Goal: Task Accomplishment & Management: Use online tool/utility

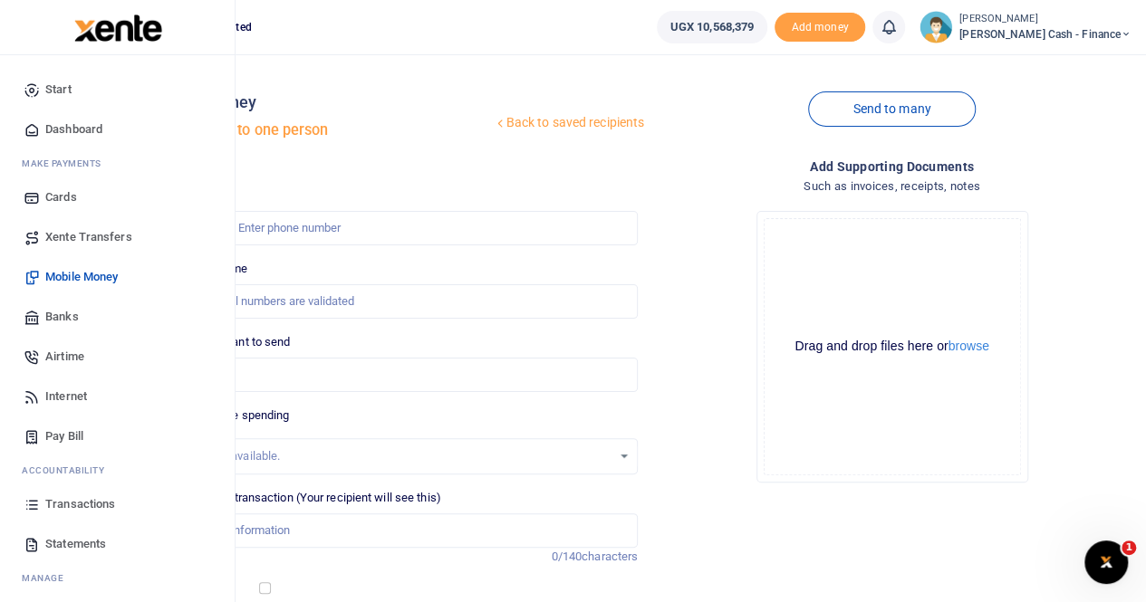
click at [76, 237] on span "Xente Transfers" at bounding box center [88, 237] width 87 height 18
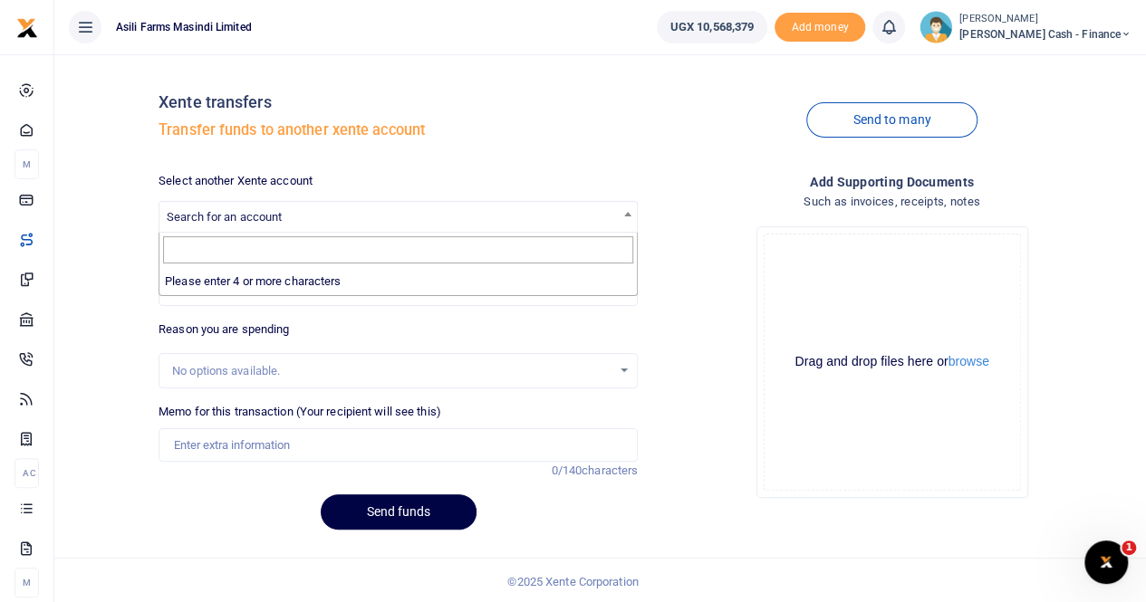
click at [216, 216] on span "Search for an account" at bounding box center [224, 217] width 115 height 14
type input "t"
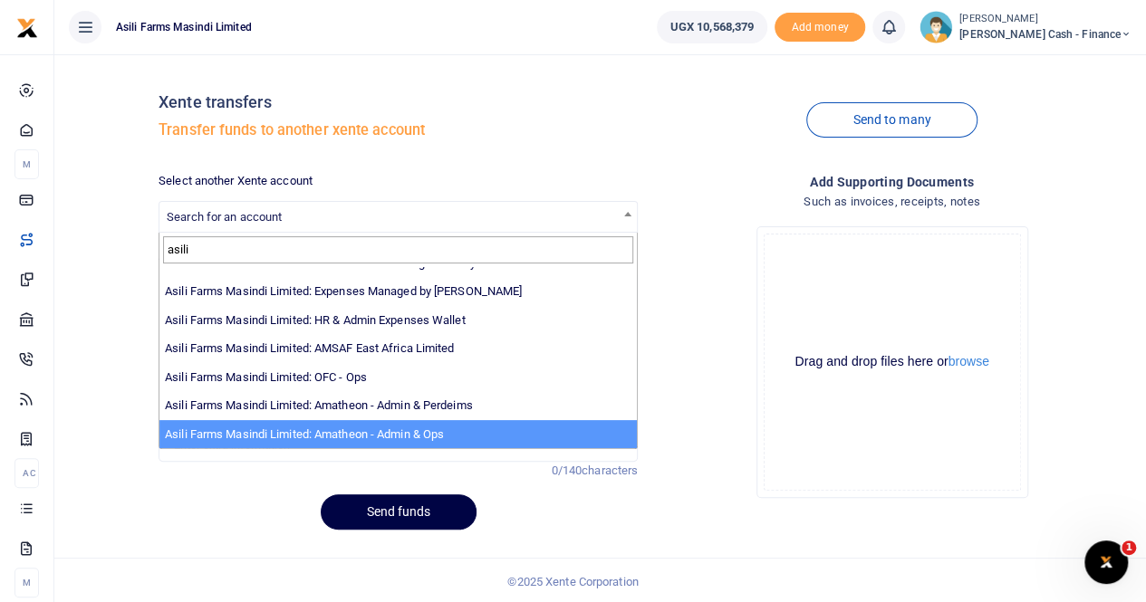
scroll to position [2, 0]
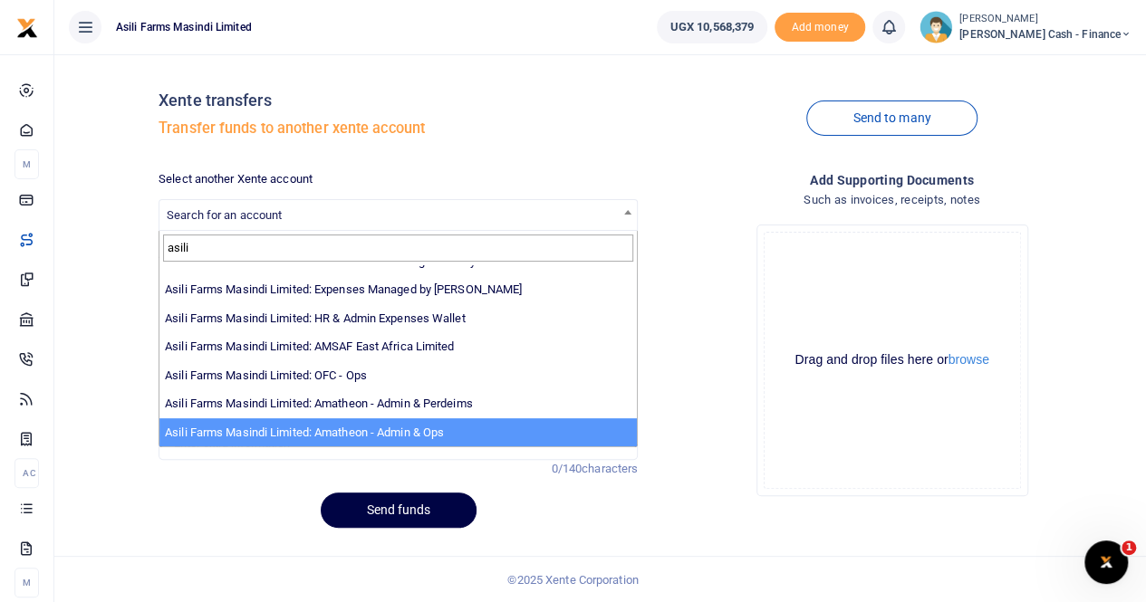
type input "asili"
select select "3989"
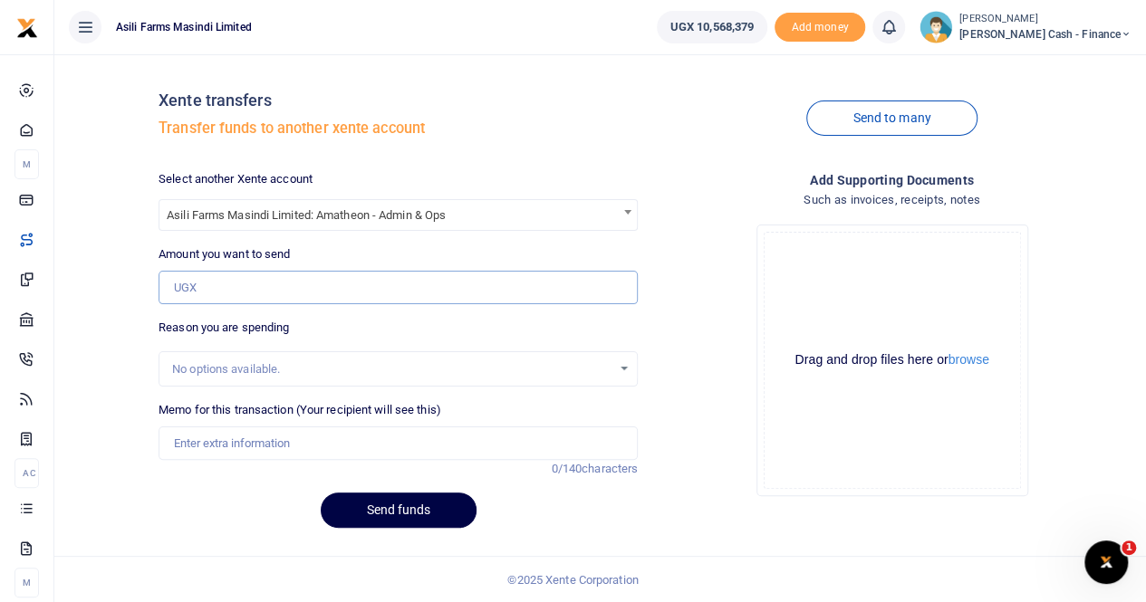
click at [219, 288] on input "Amount you want to send" at bounding box center [398, 288] width 479 height 34
type input "600,000"
click at [212, 430] on input "Memo for this transaction (Your recipient will see this)" at bounding box center [398, 444] width 479 height 34
paste input "Seal Kits are for the 8310R Tractor for Amatheon"
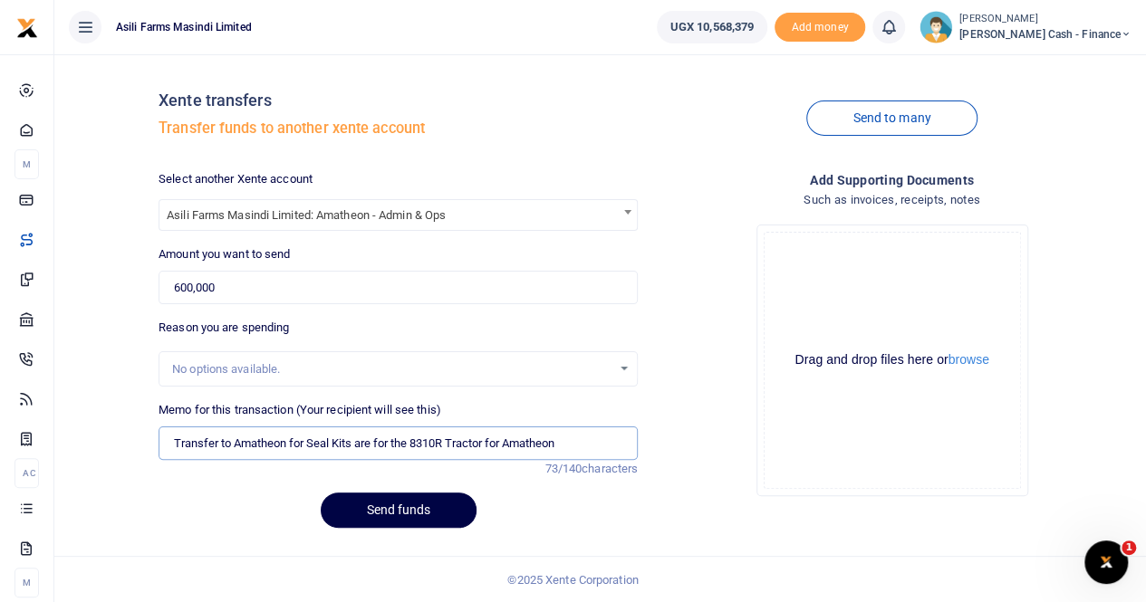
click at [371, 441] on input "Transfer to Amatheon for Seal Kits are for the 8310R Tractor for Amatheon" at bounding box center [398, 444] width 479 height 34
click at [380, 441] on input "Transfer to Amatheon for Seal Kits a for the 8310R Tractor for Amatheon" at bounding box center [398, 444] width 479 height 34
click at [361, 446] on input "Transfer to Amatheon for Seal Kits a for the 8310R Tractor for Amatheon" at bounding box center [398, 444] width 479 height 34
drag, startPoint x: 474, startPoint y: 439, endPoint x: 569, endPoint y: 445, distance: 95.3
click at [569, 445] on input "Transfer to Amatheon for Seal Kits for the 8310R Tractor for Amatheon" at bounding box center [398, 444] width 479 height 34
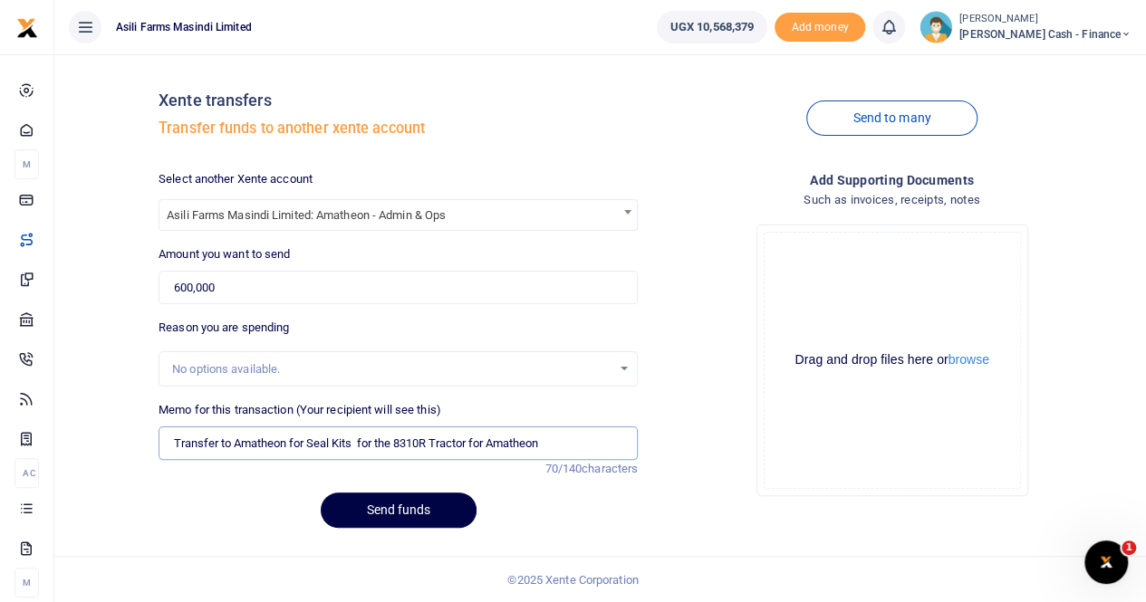
click at [437, 442] on input "Transfer to Amatheon for Seal Kits for the 8310R Tractor for Amatheon" at bounding box center [398, 444] width 479 height 34
drag, startPoint x: 534, startPoint y: 442, endPoint x: 692, endPoint y: 453, distance: 158.9
click at [692, 453] on div "Select another Xente account Asili Farms Masindi Limited: Amatheon - Admin & Op…" at bounding box center [644, 356] width 987 height 372
type input "Transfer to Amatheon for Seal Kits for the 8310R Amatheon Tractor"
click at [968, 361] on button "browse" at bounding box center [968, 360] width 41 height 14
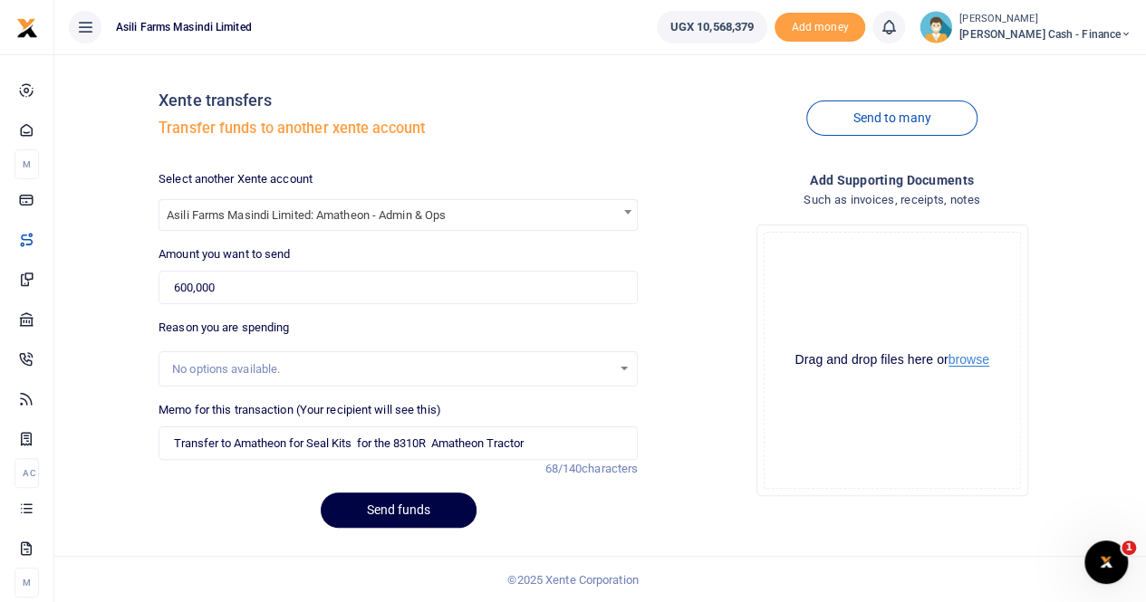
scroll to position [0, 0]
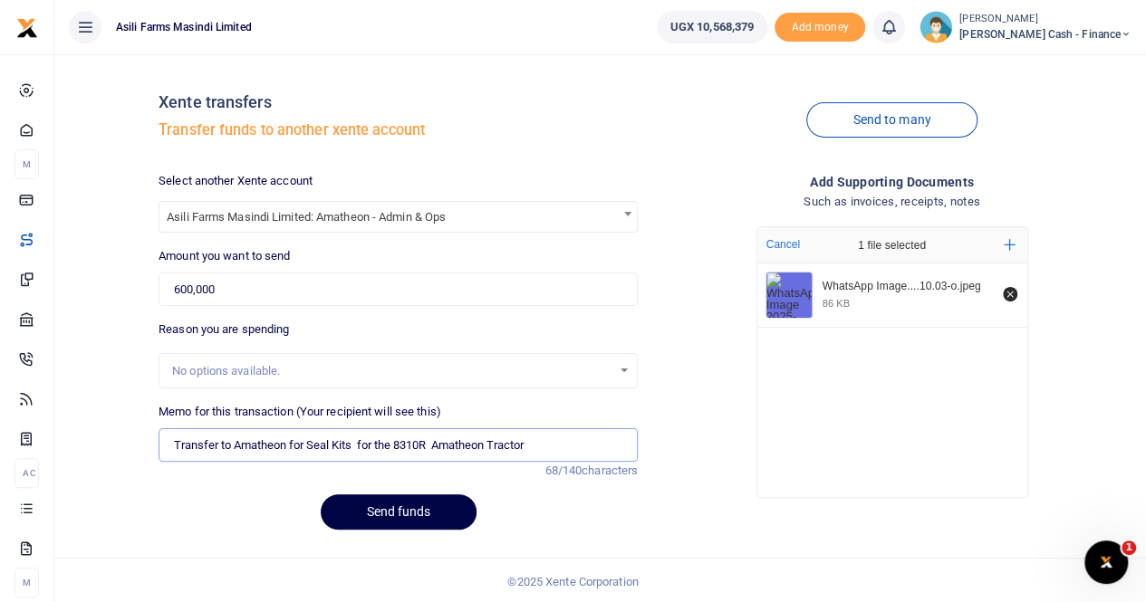
click at [289, 447] on input "Transfer to Amatheon for Seal Kits for the 8310R Amatheon Tractor" at bounding box center [398, 445] width 479 height 34
click at [304, 447] on input "Transfer to Amatheon for Seal Kits for the 8310R Amatheon Tractor" at bounding box center [398, 445] width 479 height 34
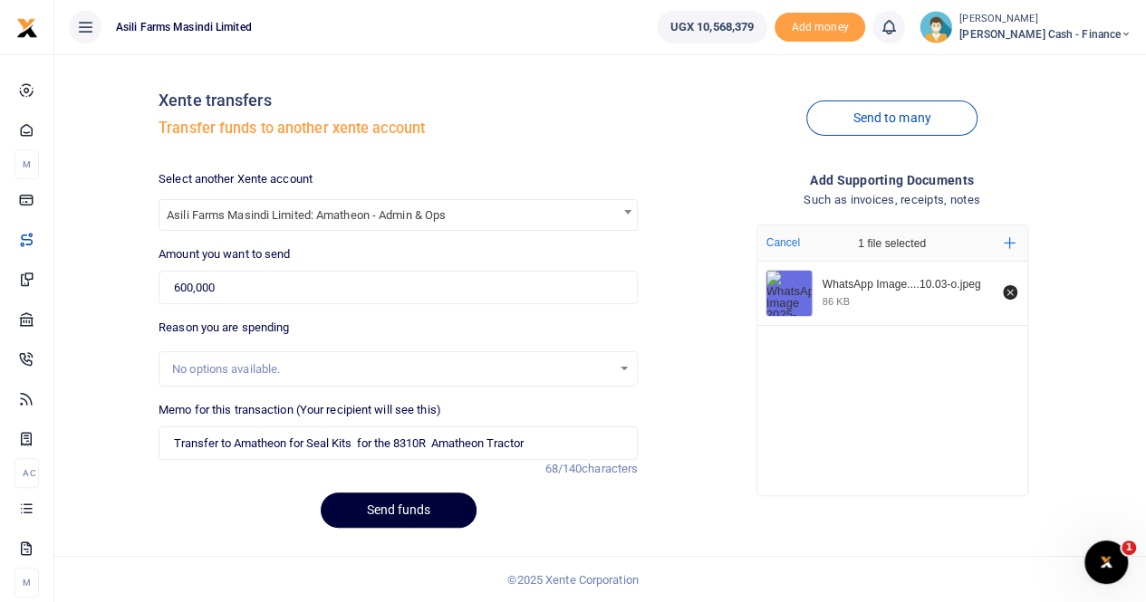
click at [400, 517] on button "Send funds" at bounding box center [399, 510] width 156 height 35
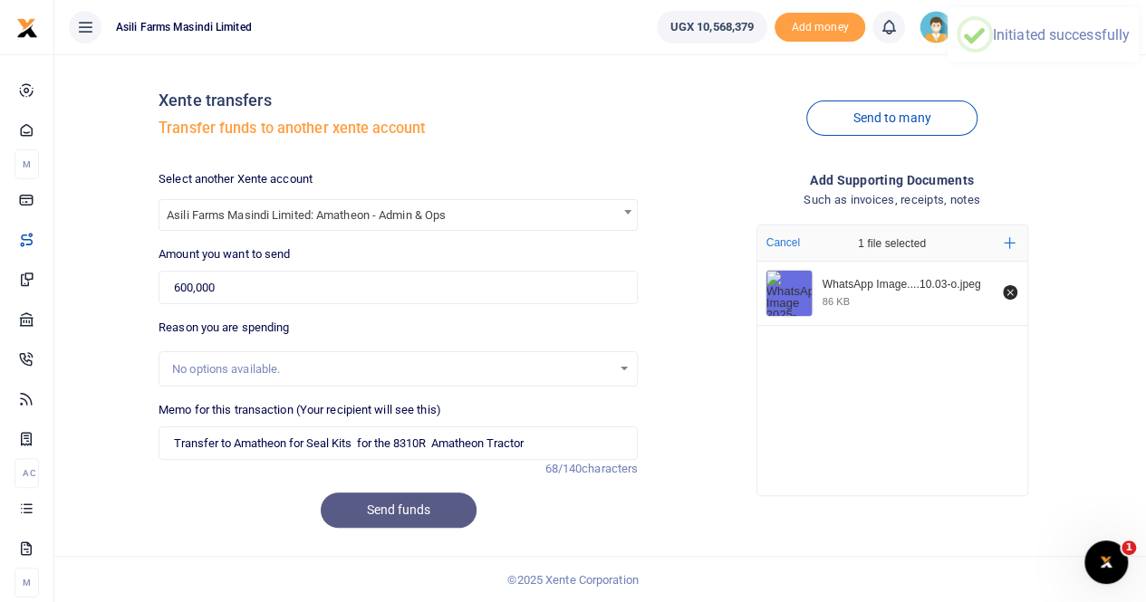
scroll to position [0, 0]
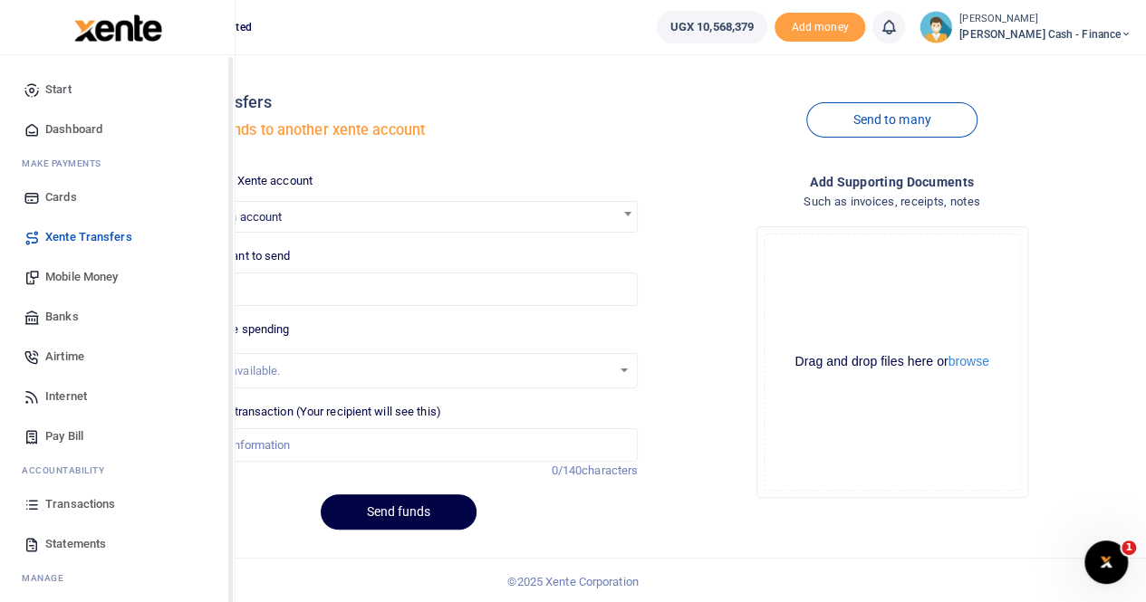
click at [89, 501] on span "Transactions" at bounding box center [80, 505] width 70 height 18
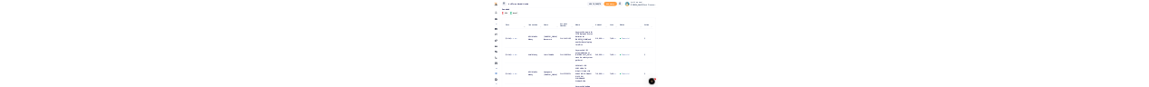
scroll to position [181, 0]
